Goal: Task Accomplishment & Management: Complete application form

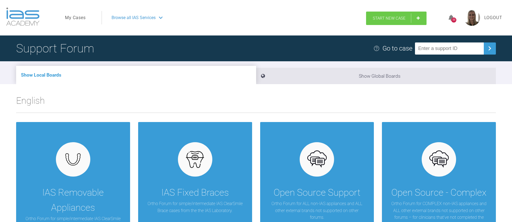
click at [399, 15] on link "Start New Case" at bounding box center [396, 18] width 61 height 13
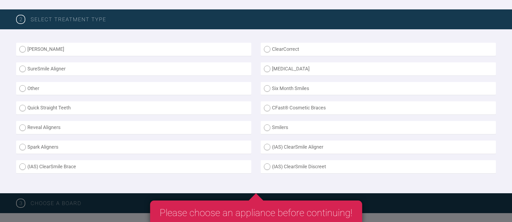
click at [75, 171] on label "(IAS) ClearSmile Brace" at bounding box center [133, 166] width 235 height 13
radio Brace "true"
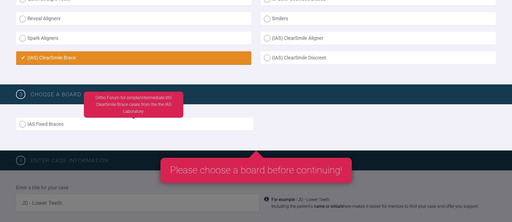
click at [80, 124] on label "IAS Fixed Braces" at bounding box center [134, 124] width 237 height 13
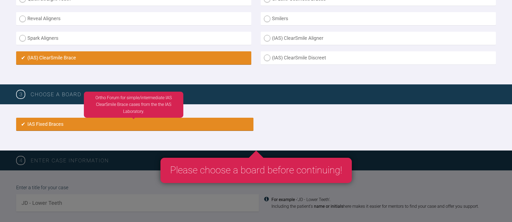
radio input "true"
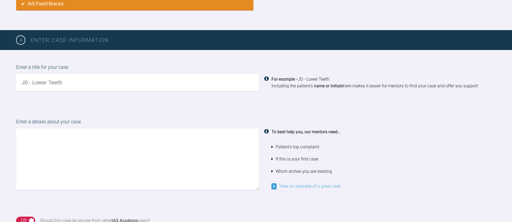
scroll to position [360, 0]
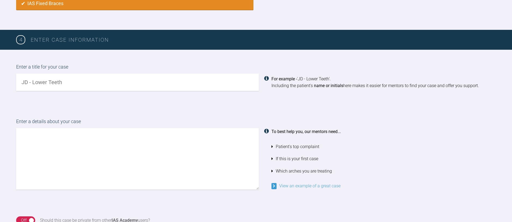
click at [71, 81] on input "text" at bounding box center [137, 82] width 243 height 17
type input "[PERSON_NAME]"
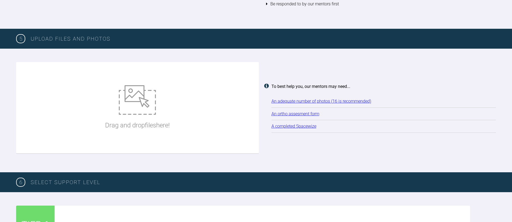
scroll to position [642, 0]
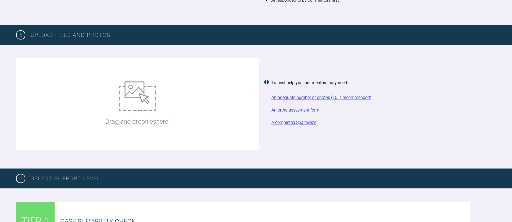
type textarea "Hi there, I have a potential new case. Treatment only lower to close the excess…"
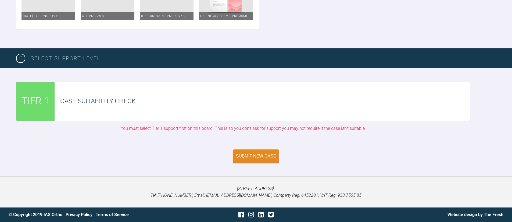
scroll to position [1440, 0]
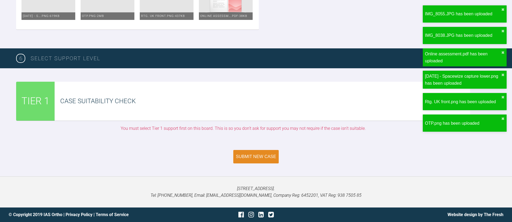
click at [266, 156] on div "Submit New Case" at bounding box center [256, 156] width 40 height 5
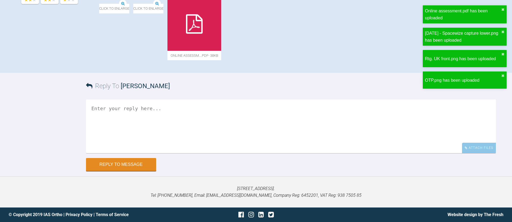
scroll to position [437, 0]
